Goal: Check status: Check status

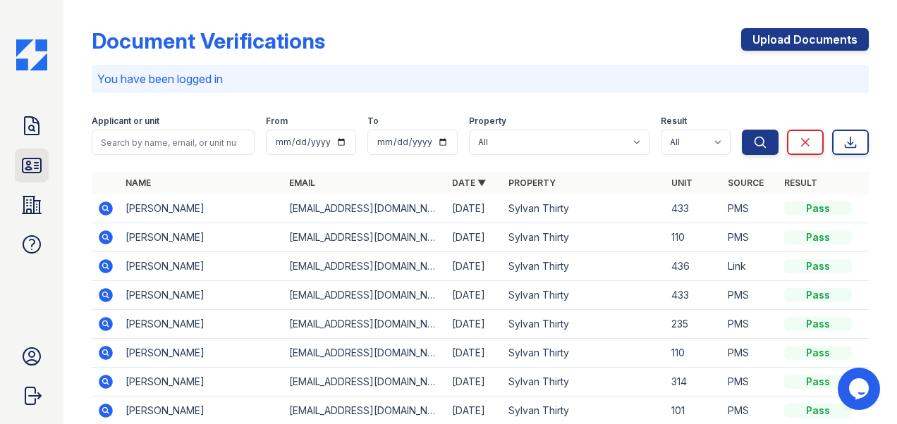
click at [39, 167] on icon at bounding box center [31, 165] width 23 height 23
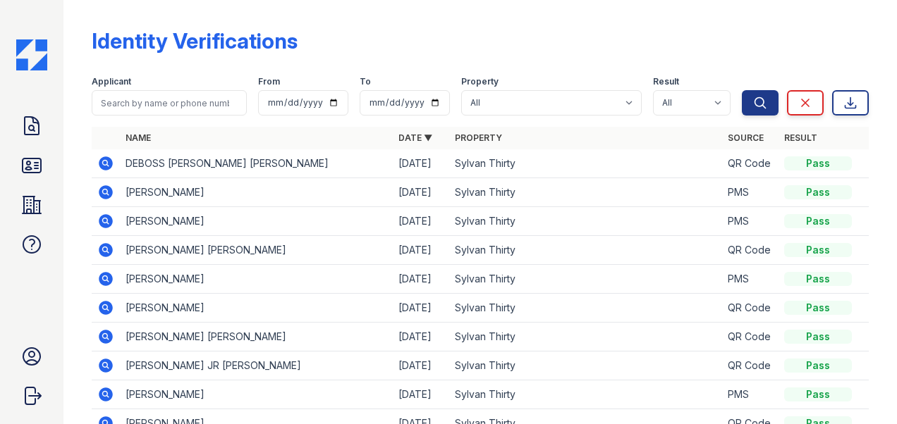
click at [102, 164] on icon at bounding box center [106, 164] width 14 height 14
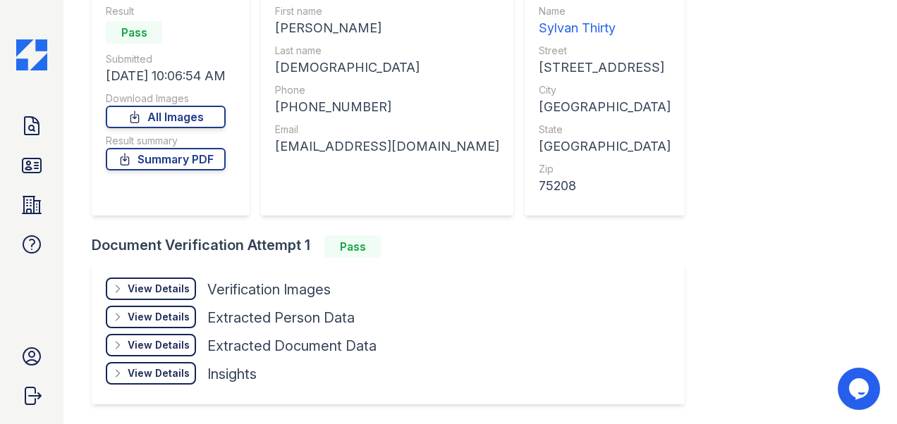
scroll to position [141, 0]
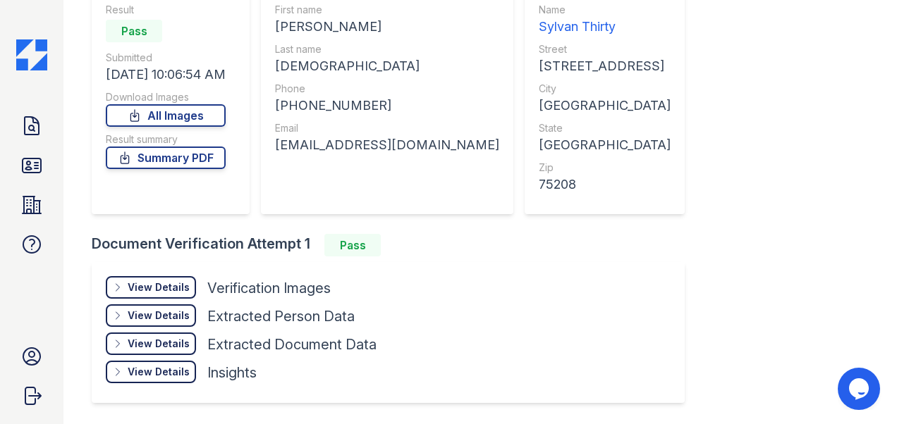
click at [151, 286] on div "View Details" at bounding box center [159, 288] width 62 height 14
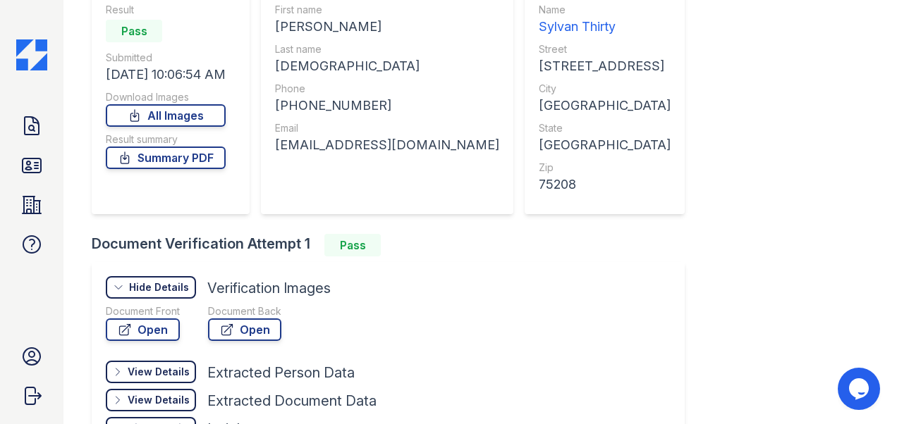
click at [145, 285] on div "Hide Details" at bounding box center [159, 288] width 60 height 14
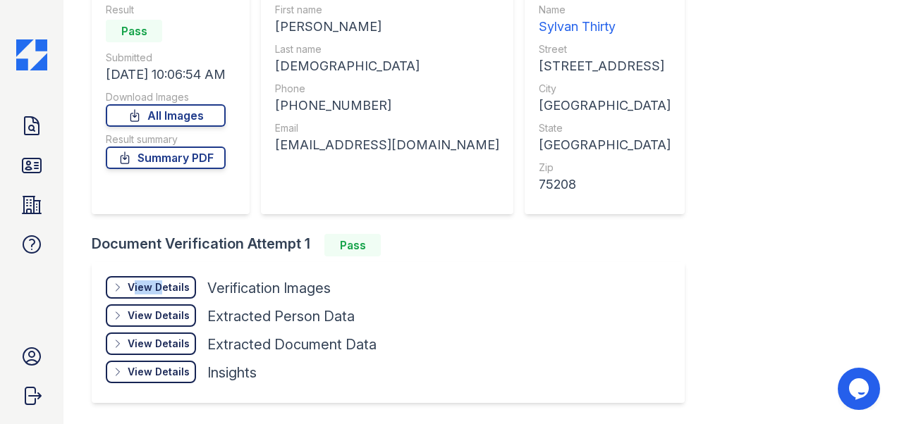
click at [145, 285] on div "View Details" at bounding box center [159, 288] width 62 height 14
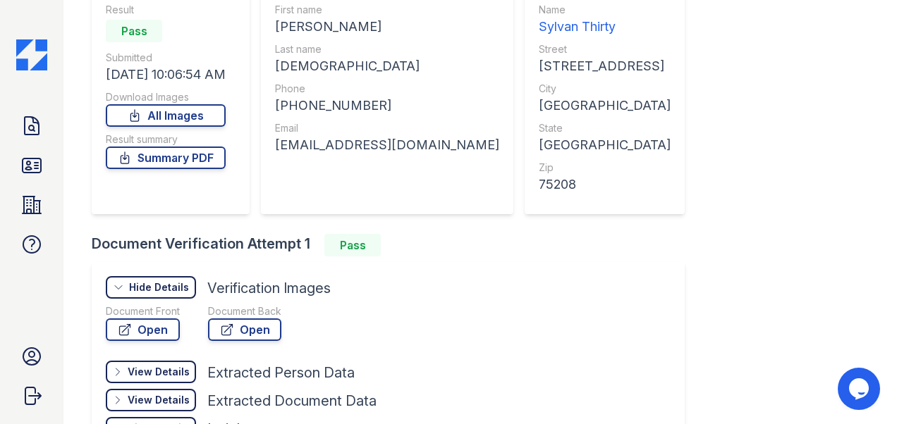
click at [471, 312] on div "View Details Details Hide Details Details Verification Images Document Front Op…" at bounding box center [388, 360] width 593 height 197
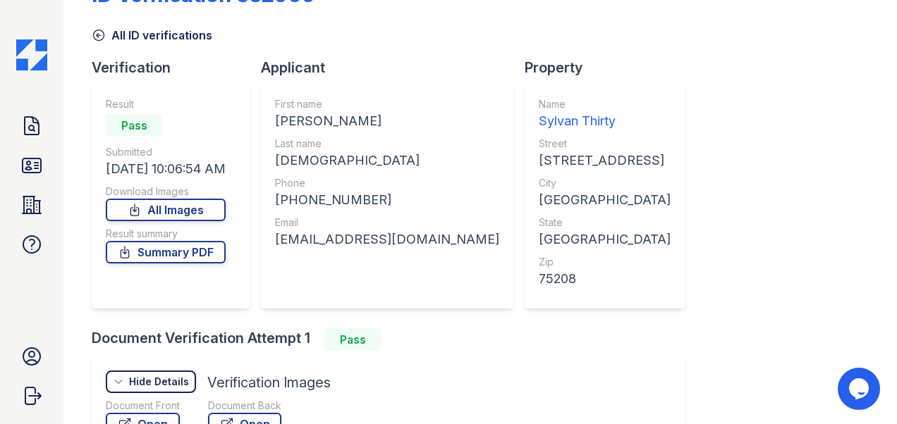
scroll to position [0, 0]
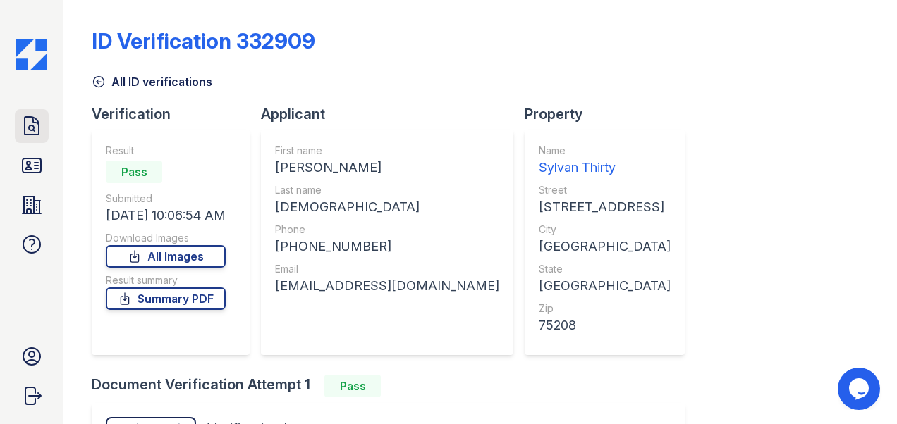
click at [25, 124] on icon at bounding box center [32, 126] width 14 height 18
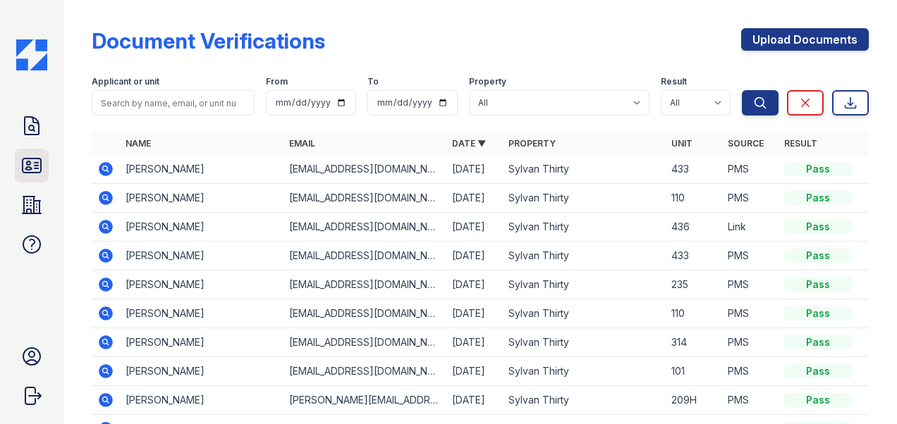
click at [25, 169] on icon at bounding box center [32, 166] width 18 height 14
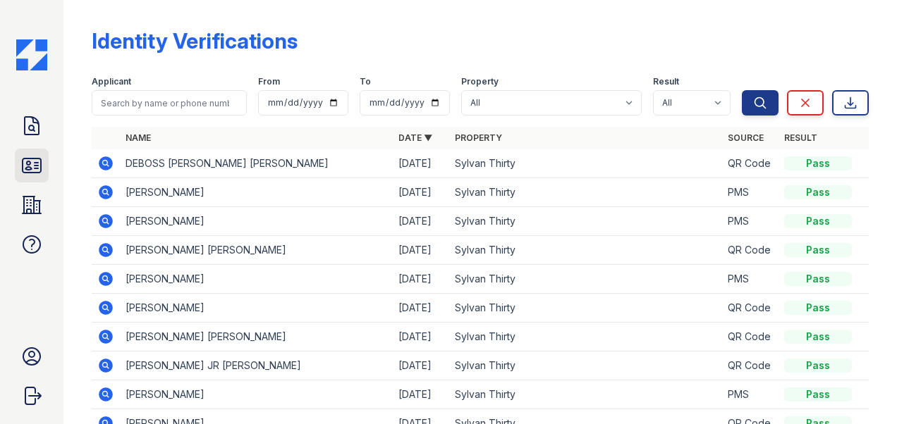
click at [36, 163] on icon at bounding box center [32, 166] width 18 height 14
click at [103, 159] on icon at bounding box center [106, 164] width 14 height 14
